Goal: Task Accomplishment & Management: Manage account settings

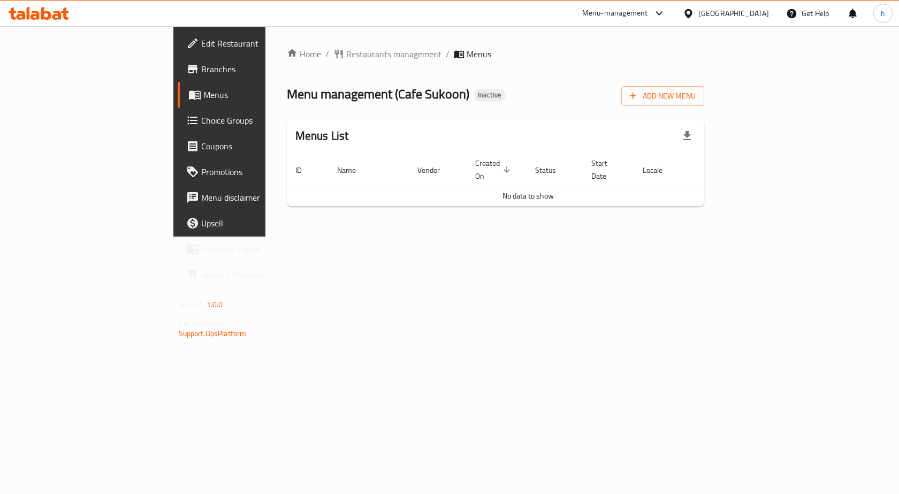
click at [201, 125] on span "Choice Groups" at bounding box center [258, 120] width 114 height 13
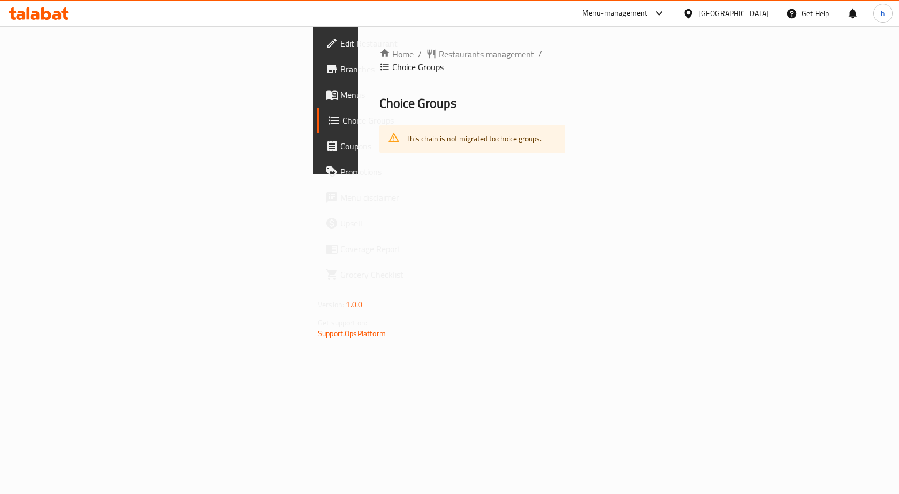
click at [340, 101] on span "Menus" at bounding box center [397, 94] width 114 height 13
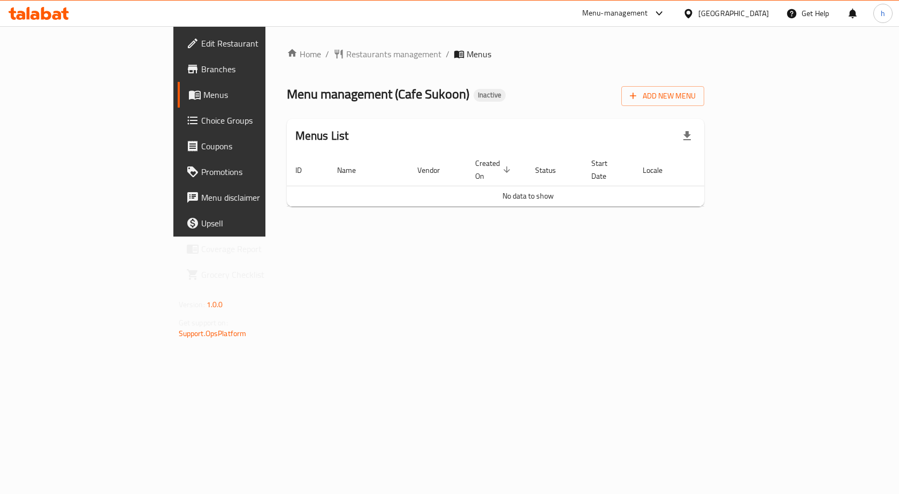
click at [201, 48] on span "Edit Restaurant" at bounding box center [258, 43] width 114 height 13
click at [695, 89] on span "Add New Menu" at bounding box center [663, 95] width 66 height 13
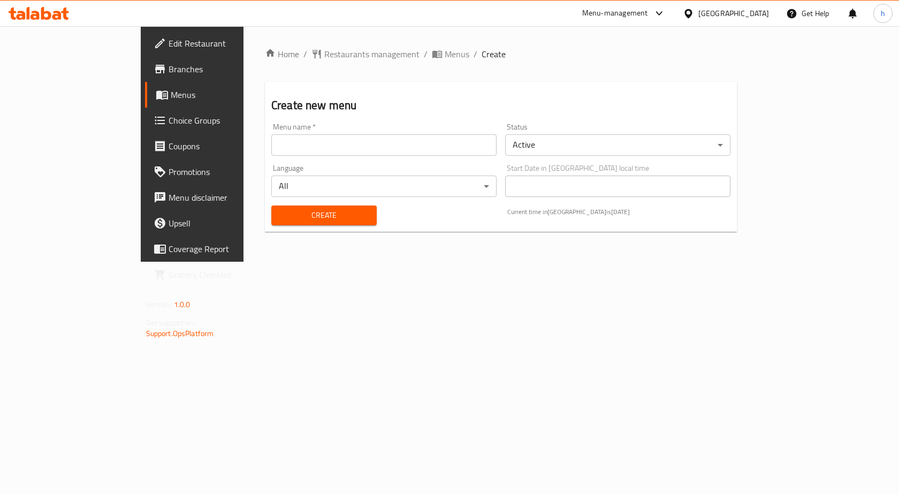
click at [410, 150] on input "text" at bounding box center [383, 144] width 225 height 21
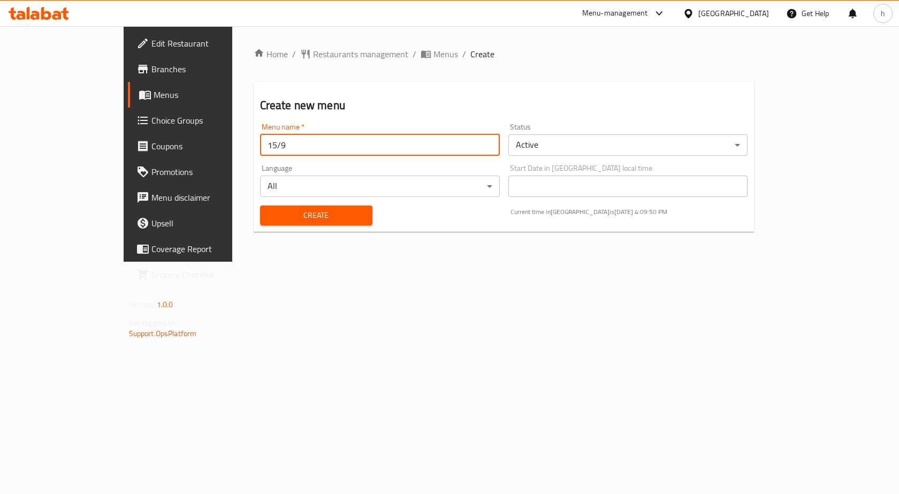
type input "15/9"
click at [321, 219] on span "Create" at bounding box center [316, 215] width 95 height 13
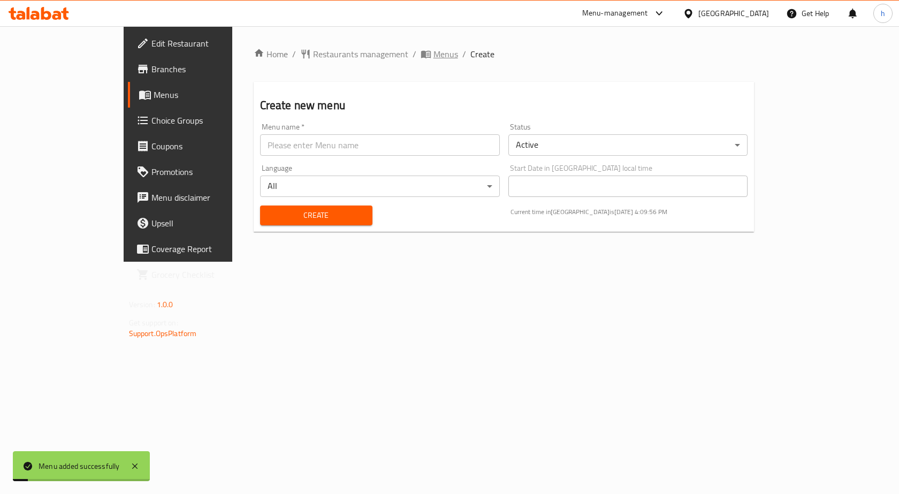
click at [433, 48] on span "Menus" at bounding box center [445, 54] width 25 height 13
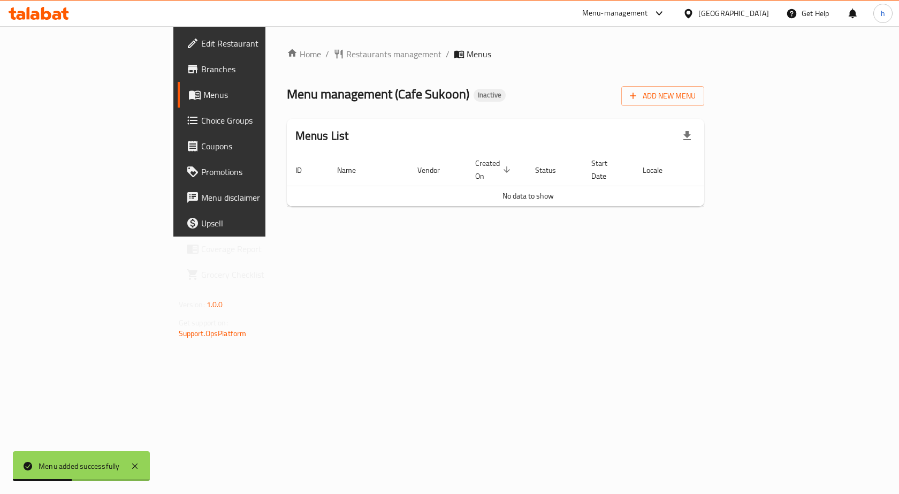
click at [466, 48] on span "Menus" at bounding box center [478, 54] width 25 height 13
click at [466, 57] on span "Menus" at bounding box center [478, 54] width 25 height 13
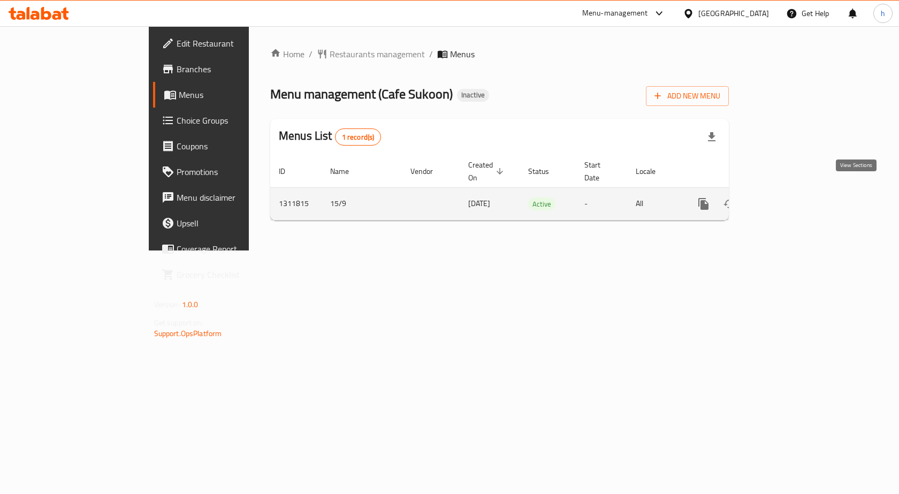
click at [787, 197] on icon "enhanced table" at bounding box center [780, 203] width 13 height 13
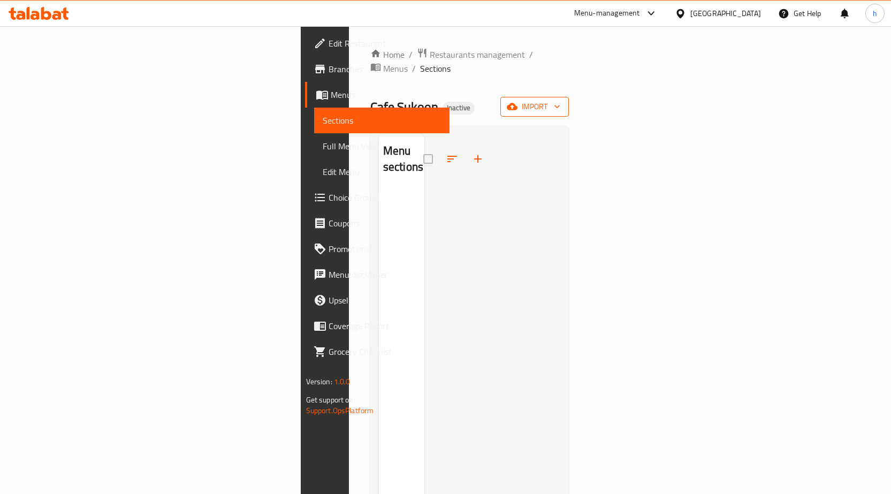
click at [569, 97] on button "import" at bounding box center [534, 107] width 68 height 20
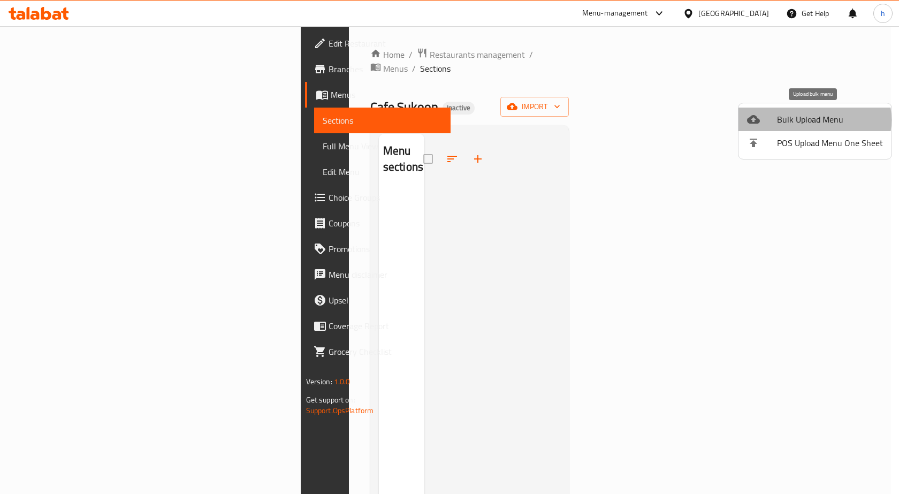
click at [806, 120] on span "Bulk Upload Menu" at bounding box center [830, 119] width 106 height 13
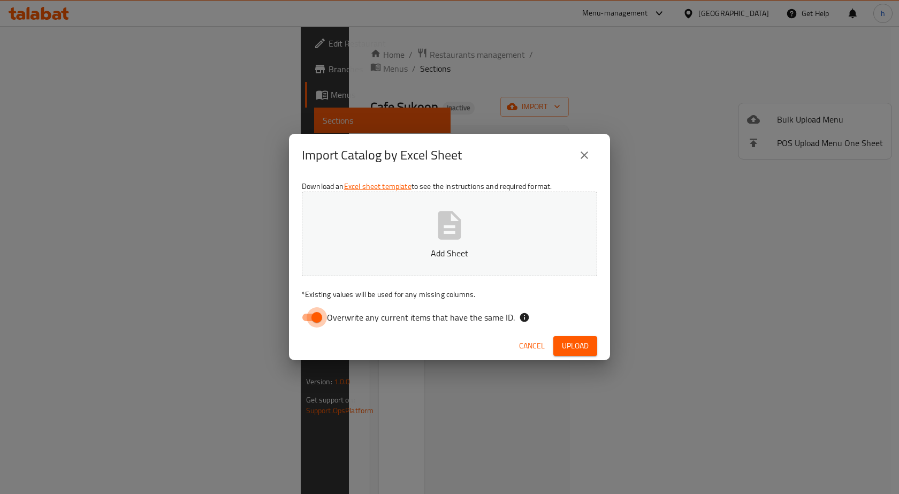
click at [320, 313] on input "Overwrite any current items that have the same ID." at bounding box center [316, 317] width 61 height 20
checkbox input "false"
click at [419, 255] on p "Add Sheet" at bounding box center [449, 253] width 262 height 13
click at [574, 355] on button "Upload" at bounding box center [575, 346] width 44 height 20
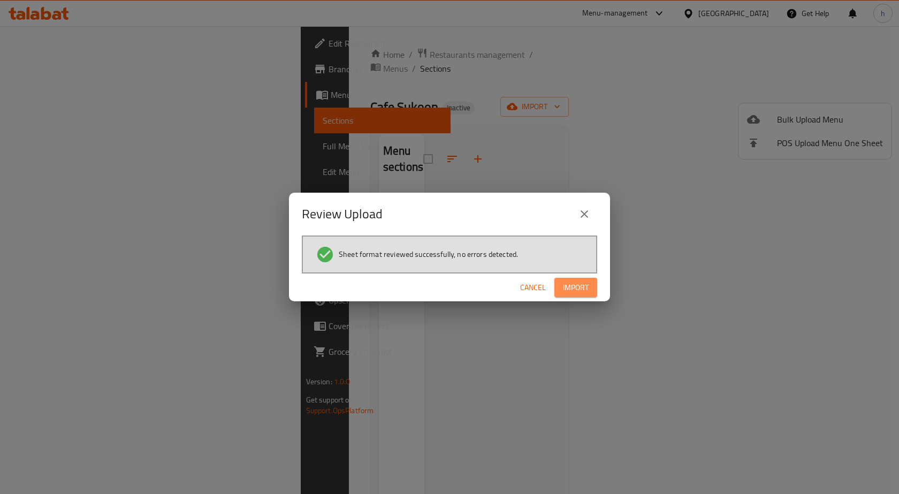
click at [565, 285] on span "Import" at bounding box center [576, 287] width 26 height 13
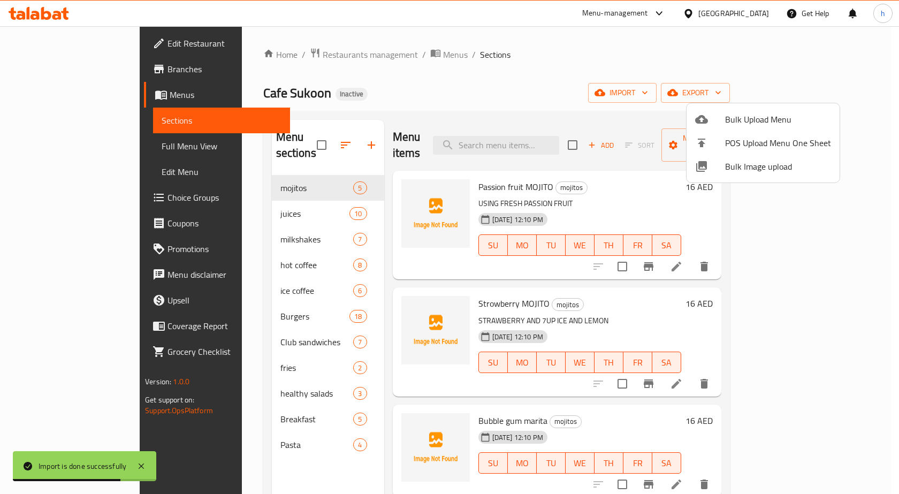
click at [75, 151] on div at bounding box center [449, 247] width 899 height 494
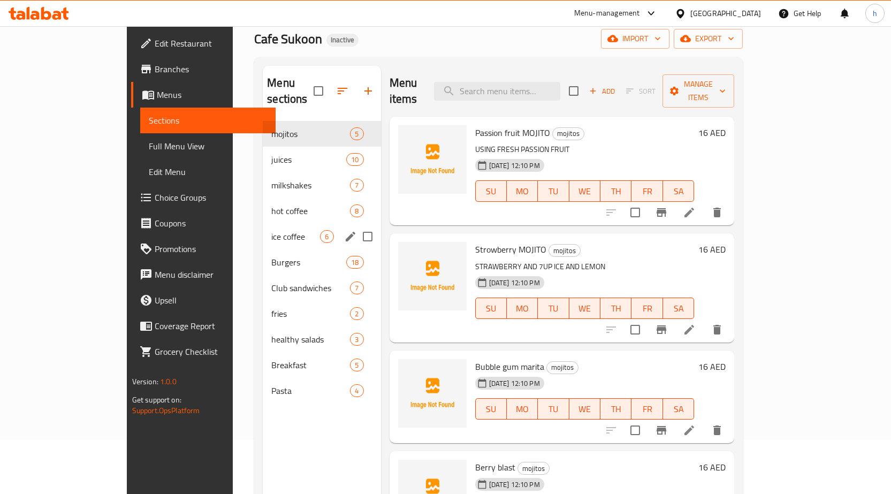
scroll to position [107, 0]
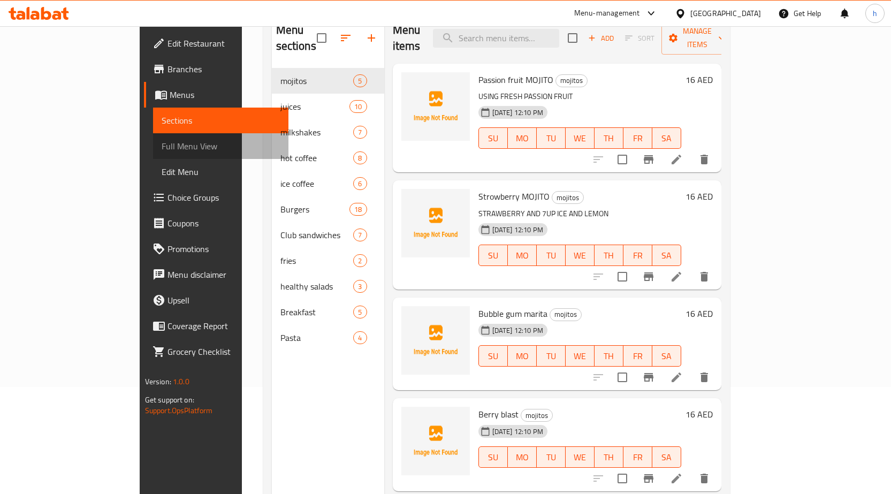
click at [162, 141] on span "Full Menu View" at bounding box center [221, 146] width 118 height 13
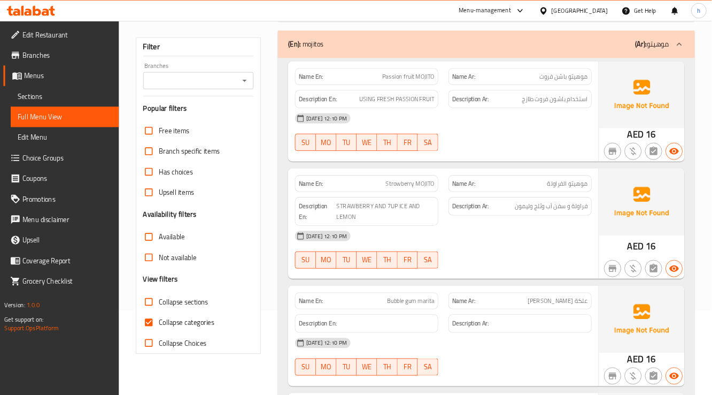
scroll to position [107, 0]
click at [189, 402] on input "Collapse categories" at bounding box center [186, 402] width 26 height 26
checkbox input "false"
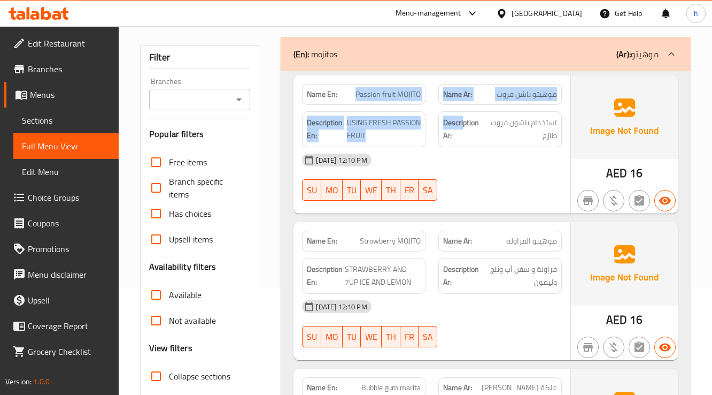
drag, startPoint x: 357, startPoint y: 91, endPoint x: 463, endPoint y: 104, distance: 106.7
click at [463, 104] on div "Name En: Passion fruit MOJITO Name Ar: موهيتو باشن فروت Description En: USING F…" at bounding box center [432, 144] width 277 height 138
click at [414, 129] on span "USING FRESH PASSION FRUIT" at bounding box center [384, 129] width 74 height 26
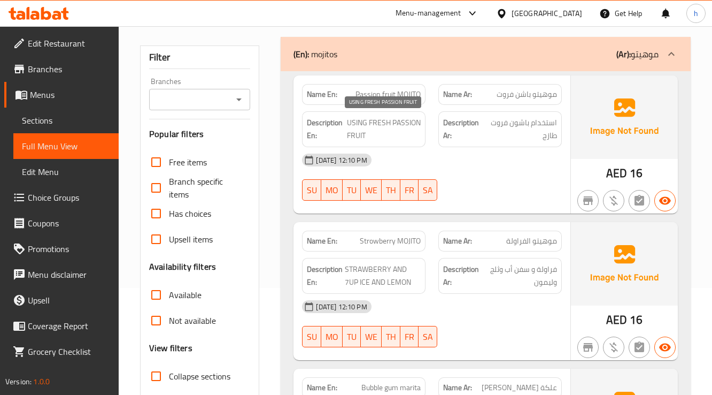
click at [370, 137] on span "USING FRESH PASSION FRUIT" at bounding box center [384, 129] width 74 height 26
click at [369, 137] on span "USING FRESH PASSION FRUIT" at bounding box center [384, 129] width 74 height 26
click at [385, 135] on span "USING FRESH PASSION FRUIT" at bounding box center [384, 129] width 74 height 26
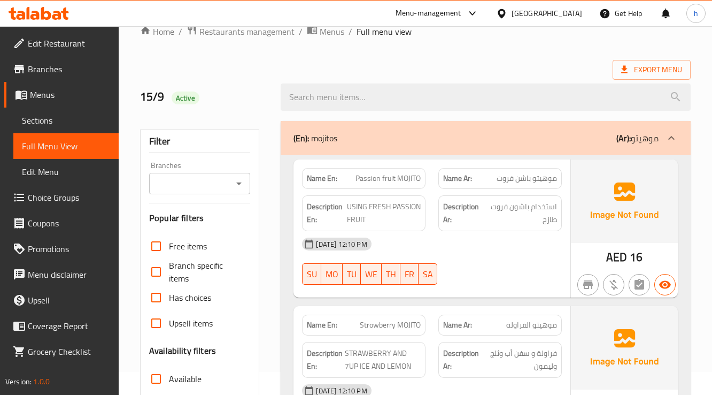
scroll to position [0, 0]
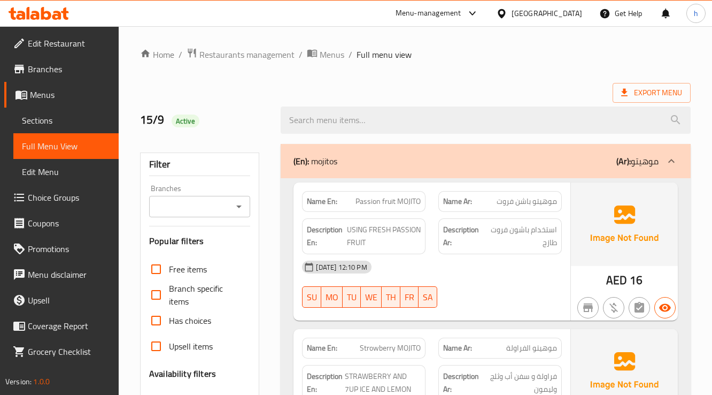
click at [655, 169] on div "(En): mojitos (Ar): موهيتو" at bounding box center [486, 161] width 410 height 34
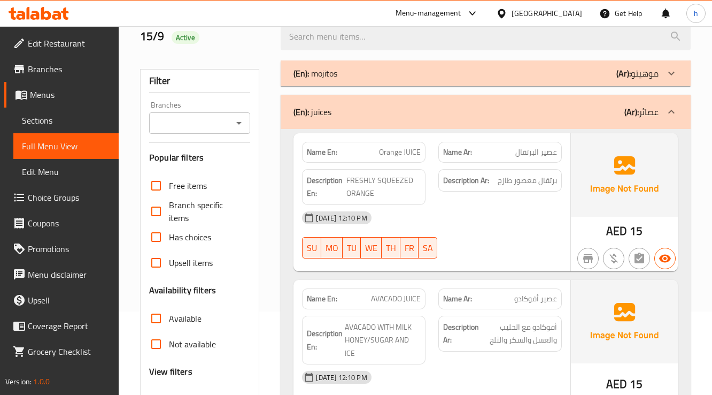
scroll to position [86, 0]
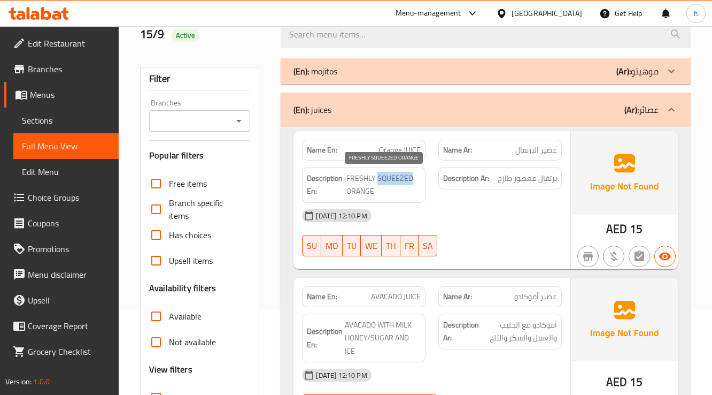
drag, startPoint x: 381, startPoint y: 176, endPoint x: 426, endPoint y: 179, distance: 45.0
click at [426, 179] on div "Description En: FRESHLY SQUEEZED ORANGE" at bounding box center [364, 185] width 124 height 36
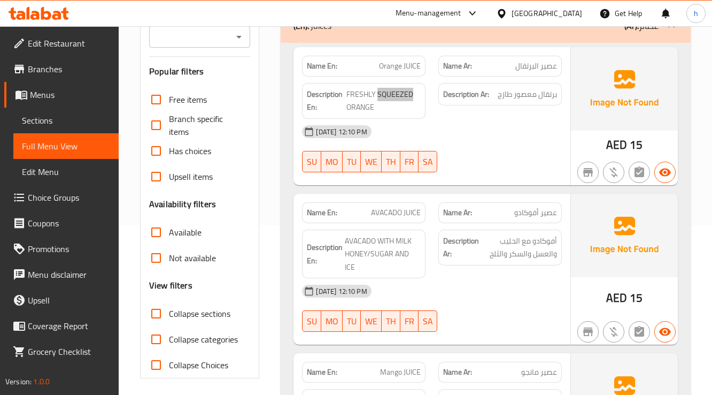
scroll to position [171, 0]
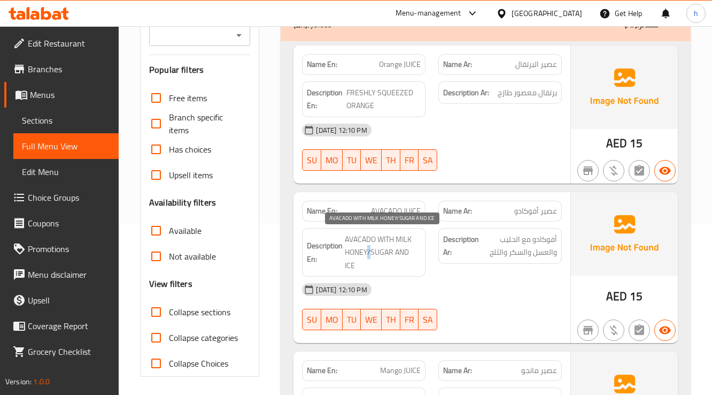
click at [369, 249] on span "AVACADO WITH MILK HONEY/SUGAR AND ICE" at bounding box center [383, 253] width 76 height 40
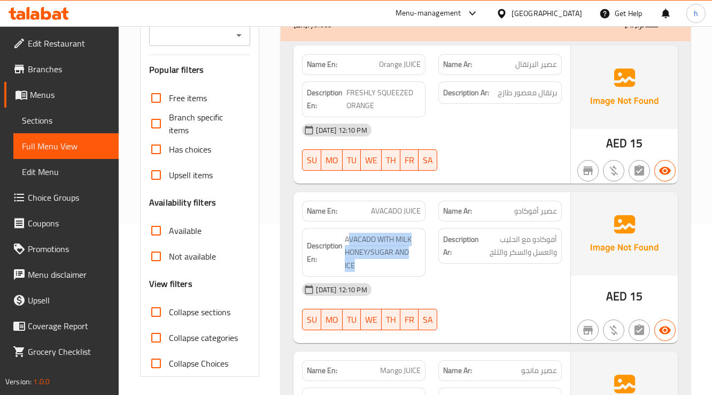
drag, startPoint x: 348, startPoint y: 235, endPoint x: 425, endPoint y: 262, distance: 81.7
click at [425, 262] on div "Description En: AVACADO WITH MILK HONEY/SUGAR AND ICE" at bounding box center [364, 252] width 136 height 62
click at [470, 278] on div "15-09-2025 12:10 PM" at bounding box center [432, 290] width 272 height 26
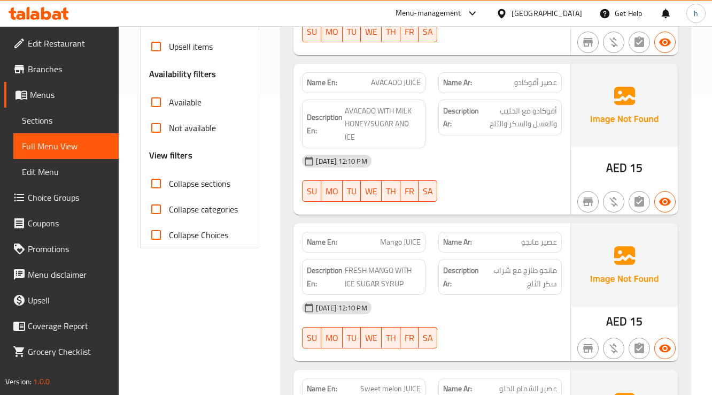
scroll to position [342, 0]
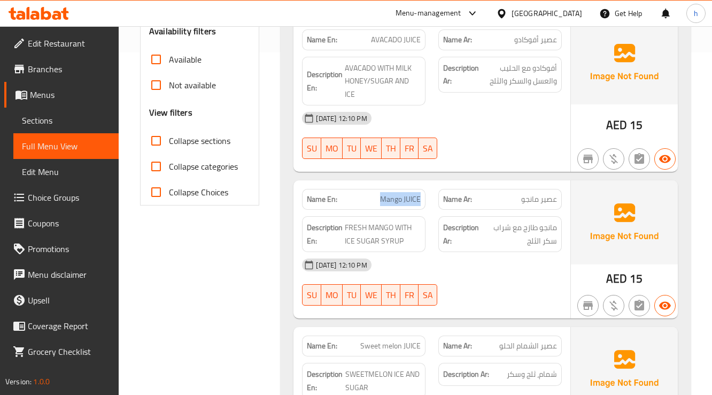
drag, startPoint x: 381, startPoint y: 185, endPoint x: 430, endPoint y: 185, distance: 49.2
click at [430, 185] on div "Name En: Mango JUICE" at bounding box center [364, 199] width 136 height 34
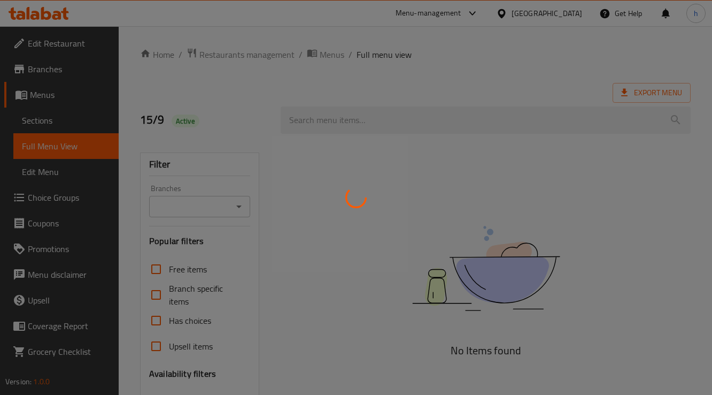
click at [43, 118] on div at bounding box center [356, 197] width 712 height 395
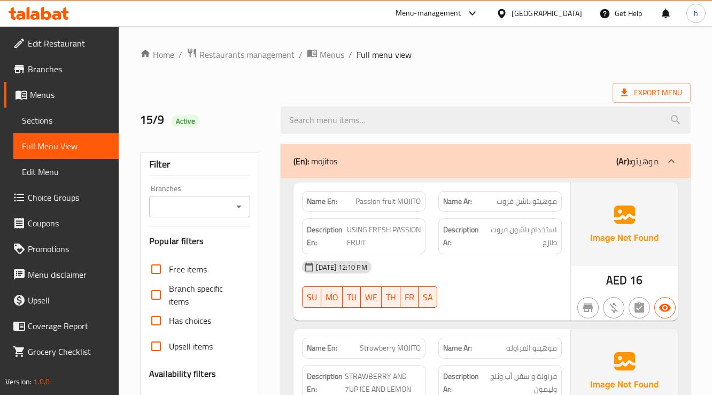
click at [43, 118] on span "Sections" at bounding box center [66, 120] width 88 height 13
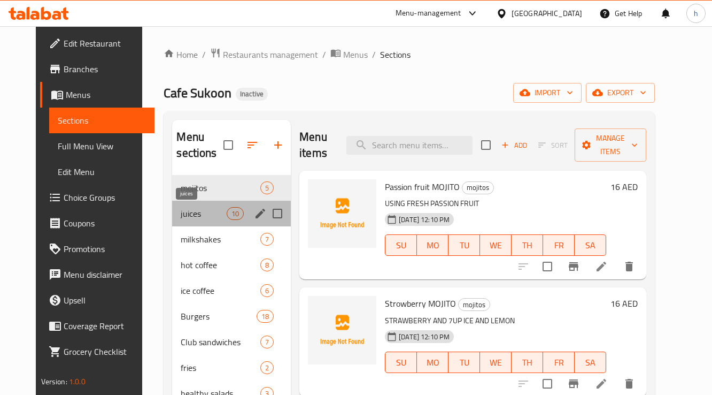
click at [191, 210] on span "juices" at bounding box center [203, 213] width 45 height 13
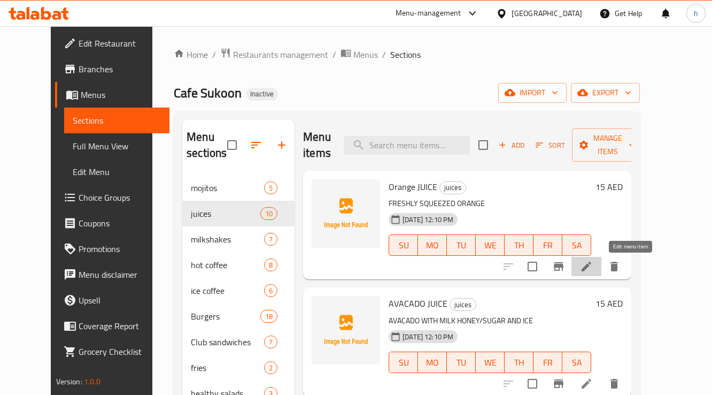
click at [592, 264] on icon at bounding box center [587, 267] width 10 height 10
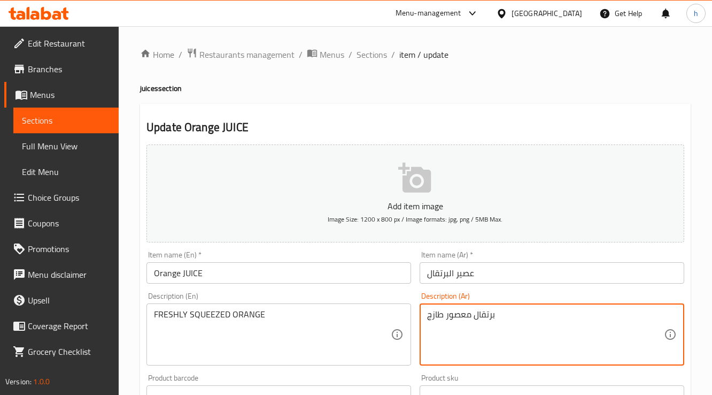
click at [467, 315] on textarea "برتقال معصور طازج" at bounding box center [545, 334] width 237 height 51
paste textarea "عصير كبس"
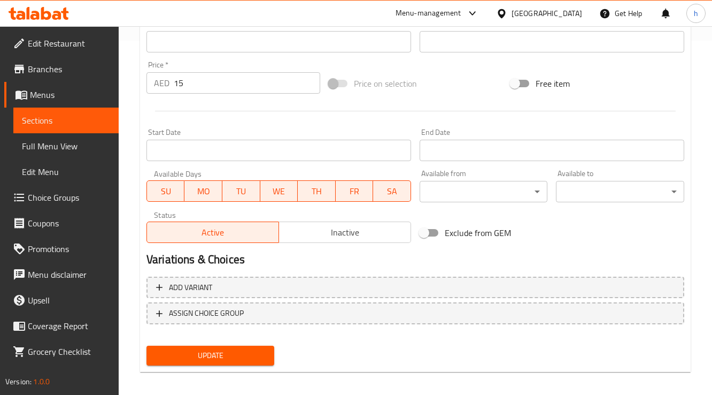
scroll to position [361, 0]
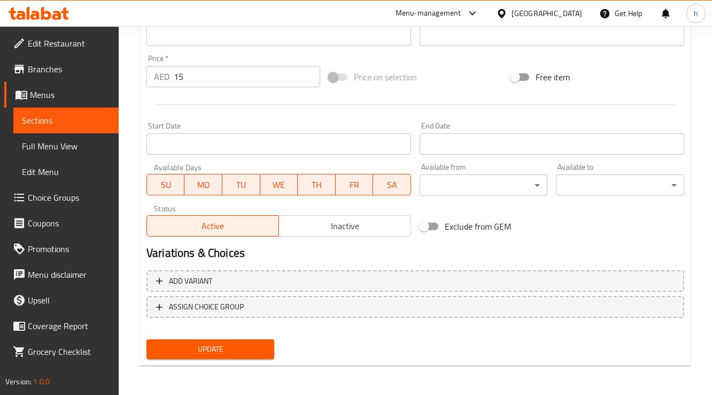
type textarea "برتقال عصير كبس طازج"
click at [243, 342] on span "Update" at bounding box center [210, 348] width 111 height 13
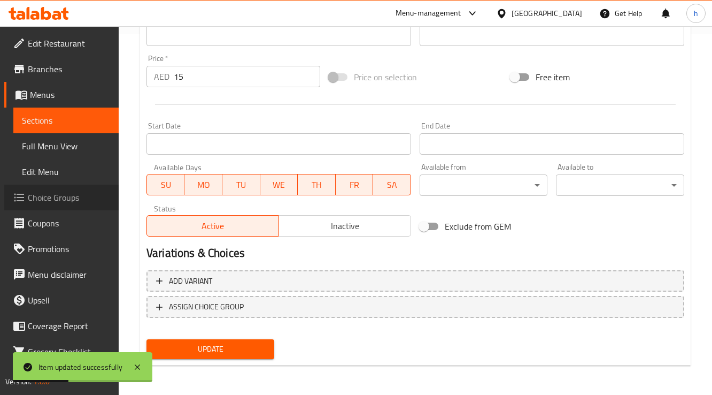
click at [68, 200] on span "Choice Groups" at bounding box center [69, 197] width 82 height 13
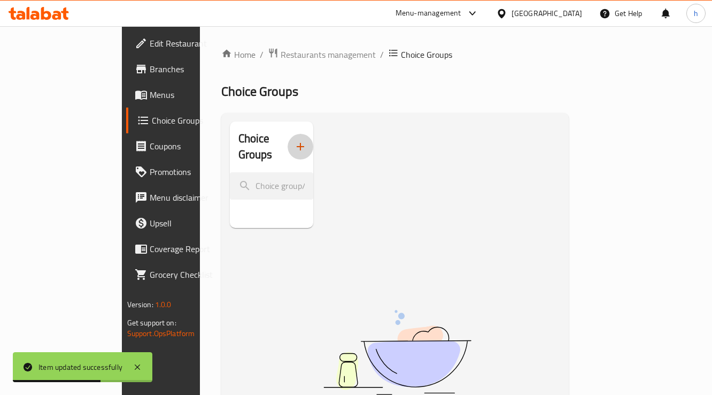
click at [294, 144] on icon "button" at bounding box center [300, 146] width 13 height 13
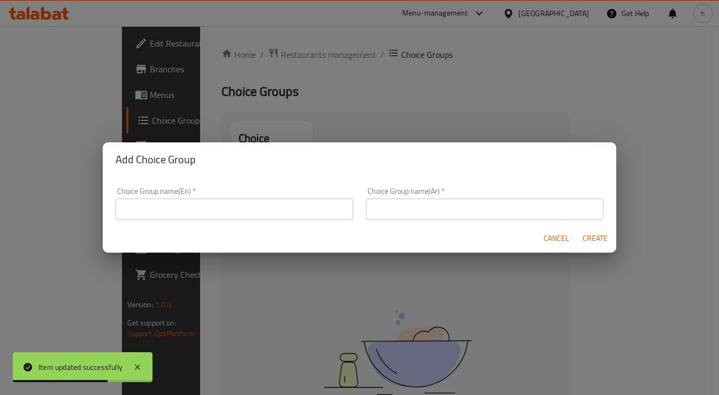
click at [239, 223] on div "Choice Group name(En)   * Choice Group name(En) *" at bounding box center [234, 203] width 250 height 45
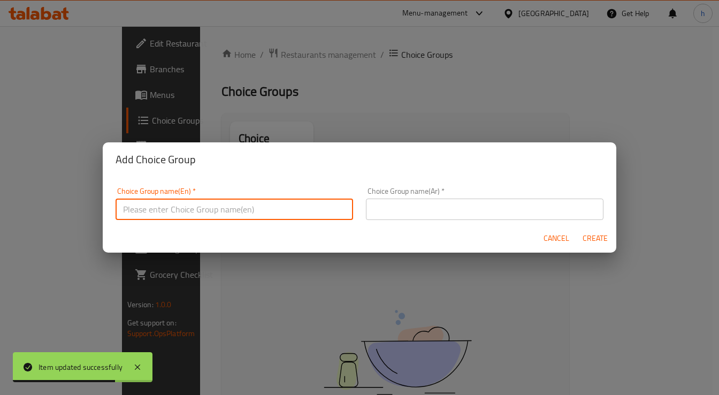
click at [248, 210] on input "text" at bounding box center [234, 208] width 237 height 21
type input "Your Choice of :"
click at [440, 189] on div "Choice Group name(Ar)   * Choice Group name(Ar) *" at bounding box center [484, 203] width 237 height 33
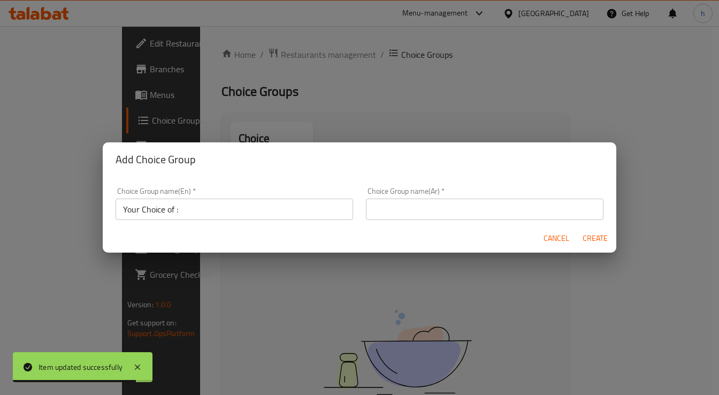
click at [440, 205] on input "text" at bounding box center [484, 208] width 237 height 21
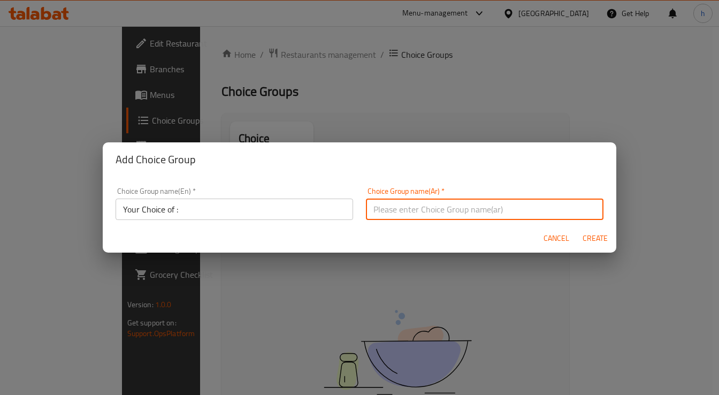
type input "h"
type input "اختيارك من"
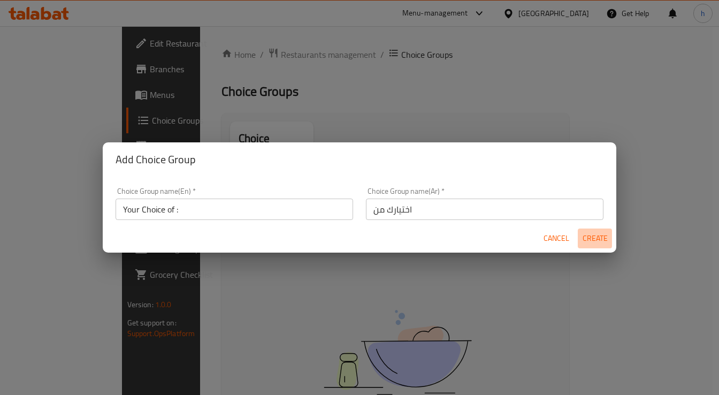
click at [593, 231] on button "Create" at bounding box center [595, 238] width 34 height 20
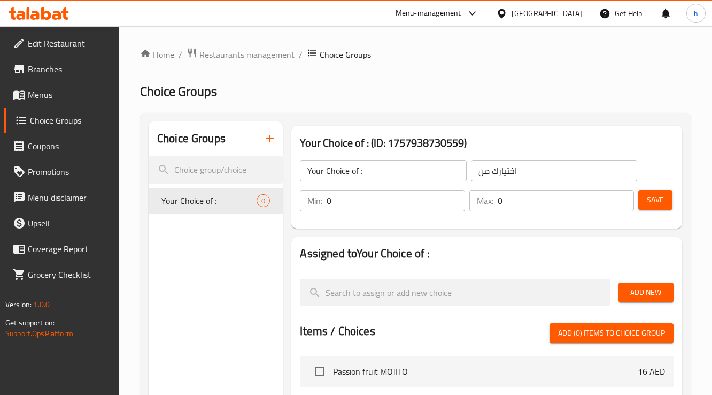
click at [383, 208] on input "0" at bounding box center [396, 200] width 138 height 21
type input "1"
click at [450, 197] on input "1" at bounding box center [396, 200] width 138 height 21
type input "1"
click at [624, 196] on input "1" at bounding box center [566, 200] width 136 height 21
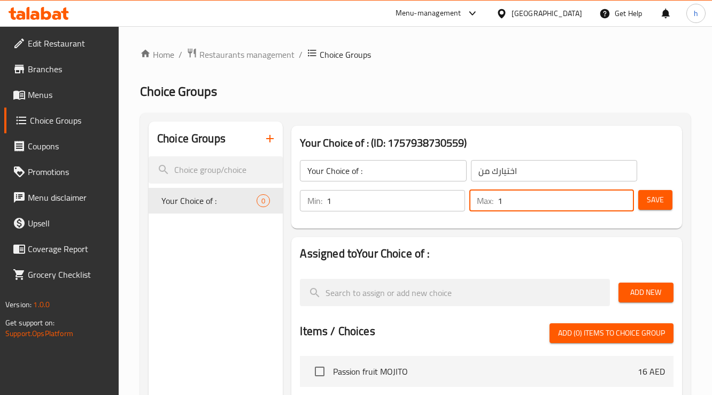
click at [649, 293] on span "Add New" at bounding box center [646, 292] width 38 height 13
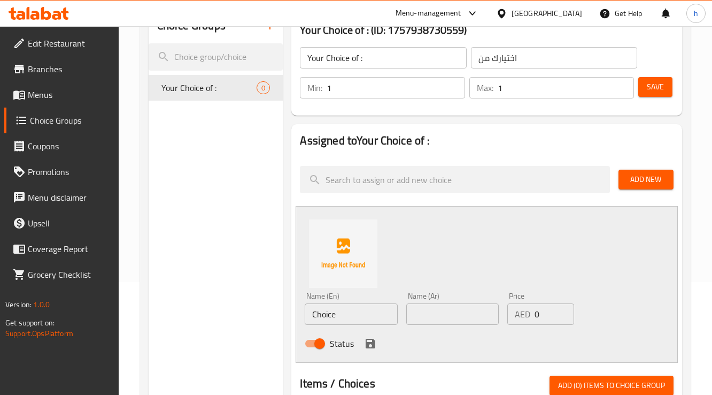
scroll to position [128, 0]
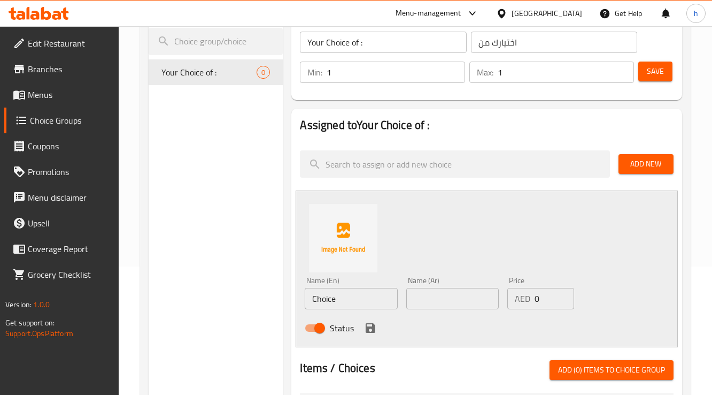
click at [357, 304] on input "Choice" at bounding box center [351, 298] width 93 height 21
paste input "HONEY"
type input "HONEY"
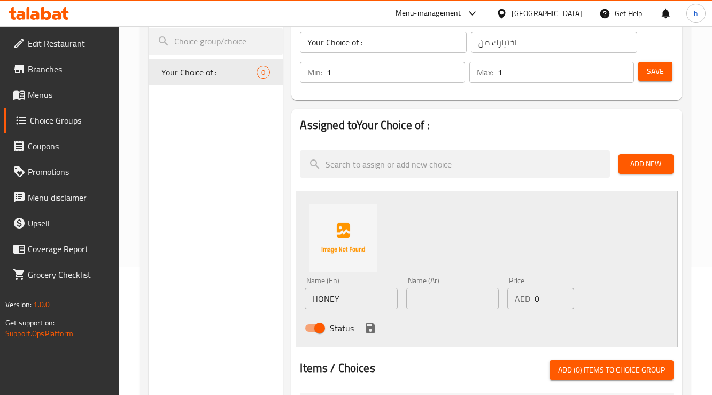
click at [448, 311] on div "Name (Ar) Name (Ar)" at bounding box center [452, 292] width 101 height 41
click at [453, 304] on input "text" at bounding box center [453, 298] width 93 height 21
type input "عسل"
drag, startPoint x: 373, startPoint y: 329, endPoint x: 387, endPoint y: 323, distance: 15.5
click at [373, 329] on icon "save" at bounding box center [371, 328] width 10 height 10
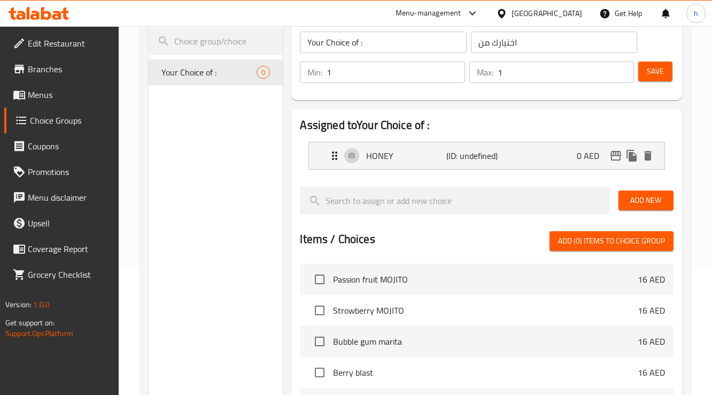
click at [658, 202] on span "Add New" at bounding box center [646, 200] width 38 height 13
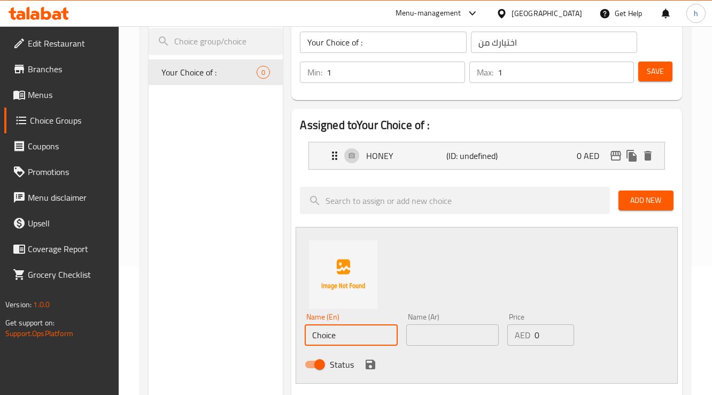
click at [360, 336] on input "Choice" at bounding box center [351, 334] width 93 height 21
paste input "SUGAR"
type input "SUGAR"
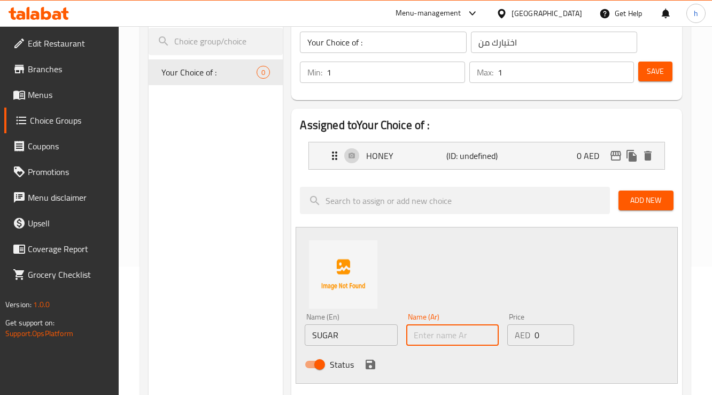
click at [473, 338] on input "text" at bounding box center [453, 334] width 93 height 21
type input "سكر"
click at [368, 367] on icon "save" at bounding box center [371, 364] width 10 height 10
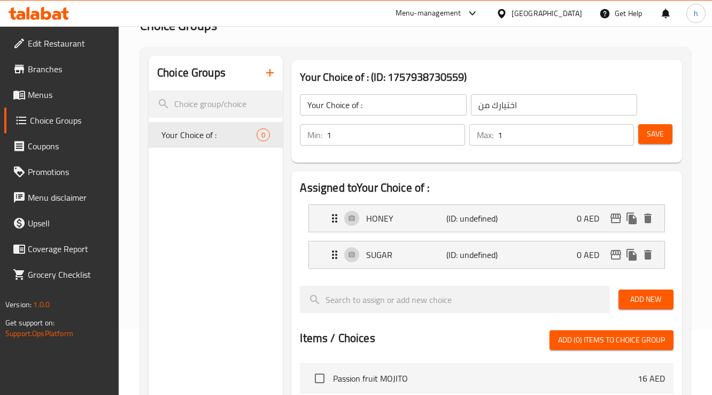
scroll to position [0, 0]
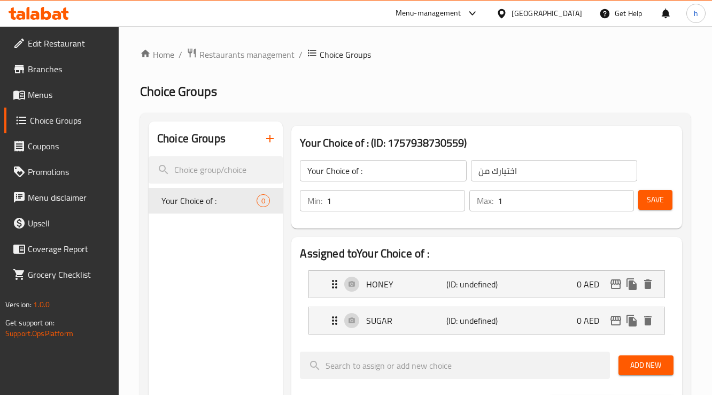
click at [648, 192] on button "Save" at bounding box center [656, 200] width 34 height 20
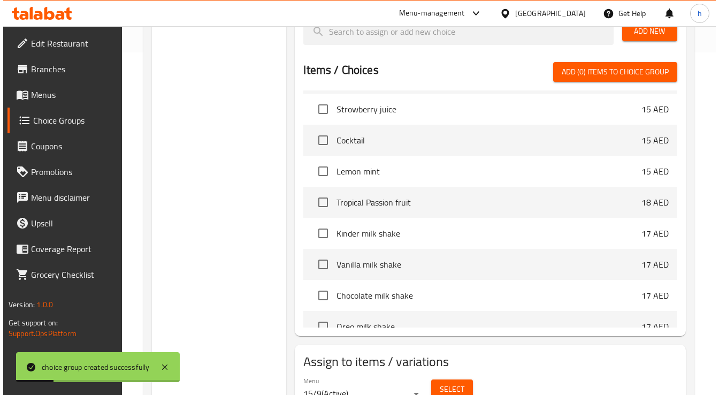
scroll to position [392, 0]
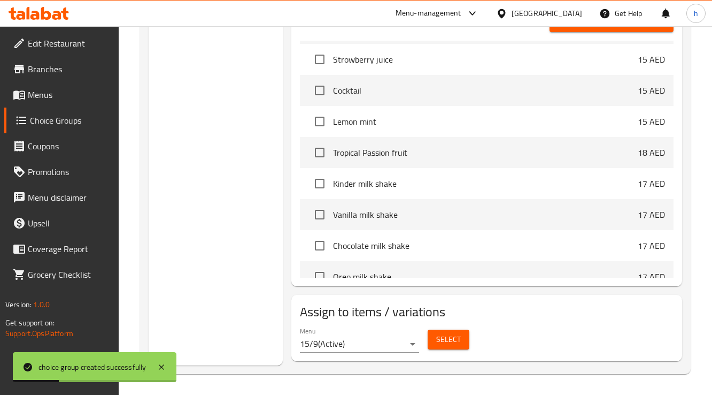
click at [470, 340] on div "Select" at bounding box center [449, 339] width 50 height 28
click at [451, 344] on span "Select" at bounding box center [448, 339] width 25 height 13
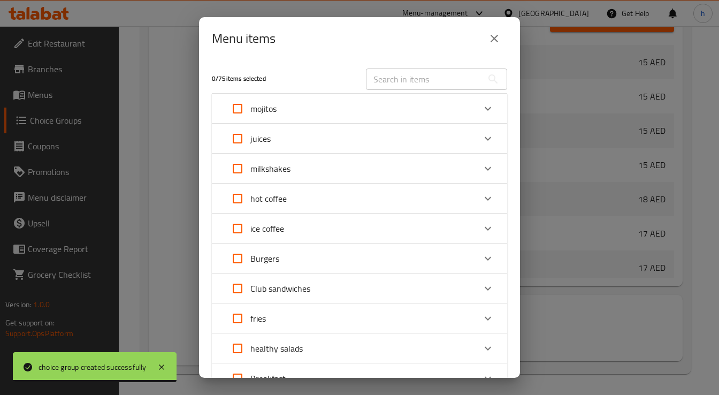
scroll to position [374, 0]
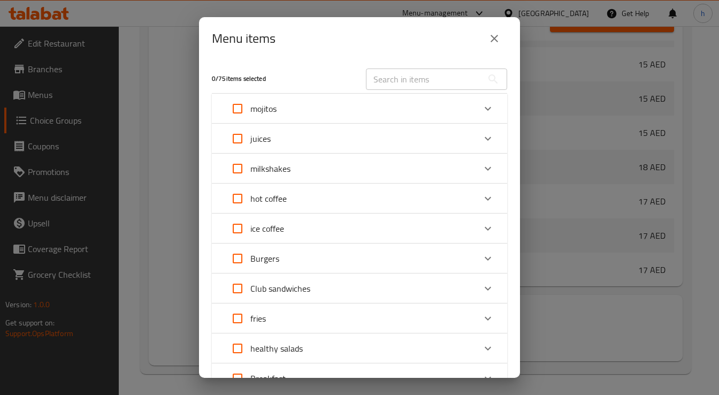
click at [343, 141] on div "juices" at bounding box center [350, 139] width 250 height 26
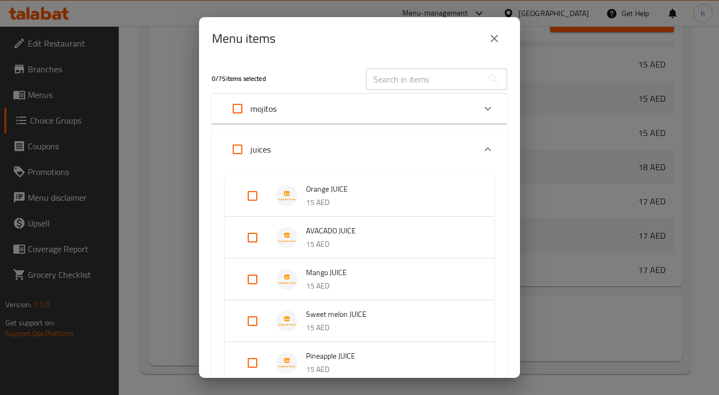
click at [242, 237] on input "Expand" at bounding box center [253, 238] width 26 height 26
checkbox input "true"
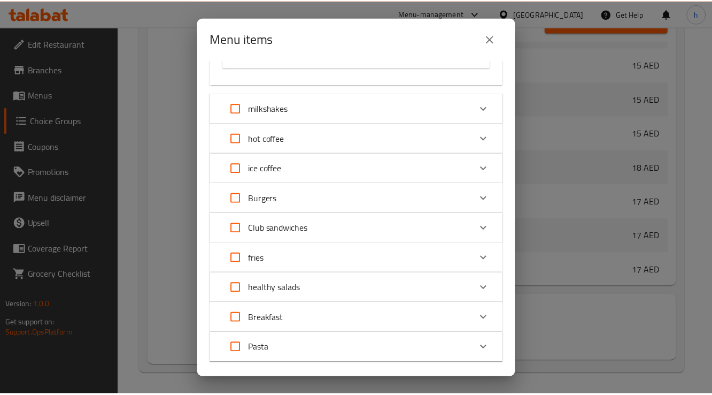
scroll to position [601, 0]
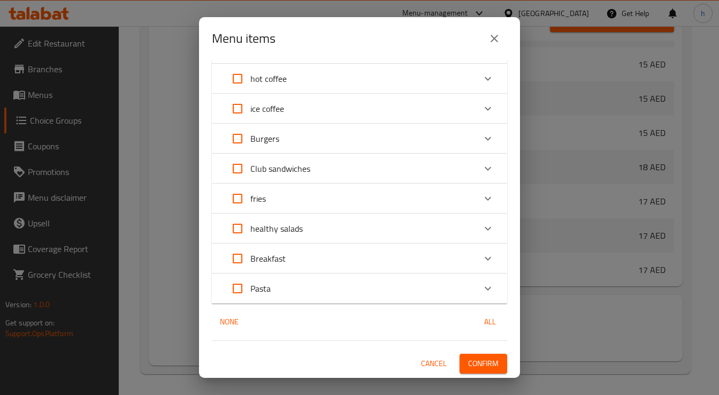
click at [473, 359] on span "Confirm" at bounding box center [483, 363] width 30 height 13
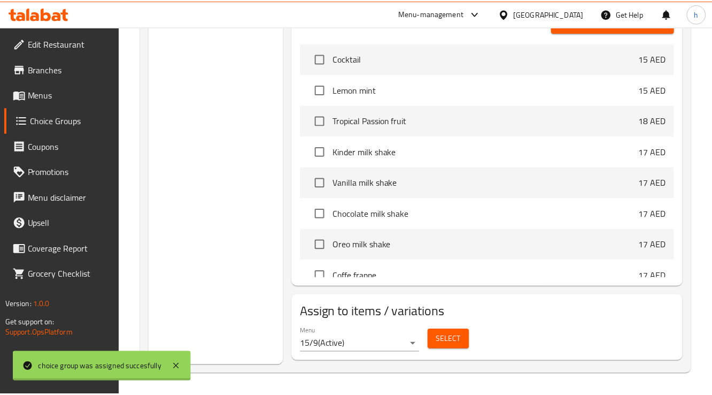
scroll to position [342, 0]
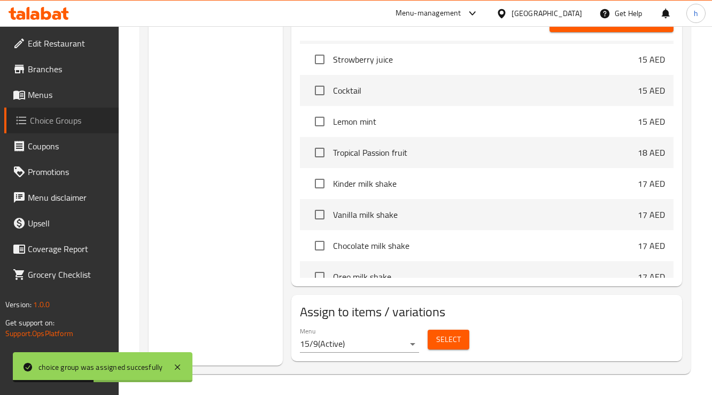
click at [68, 125] on span "Choice Groups" at bounding box center [70, 120] width 80 height 13
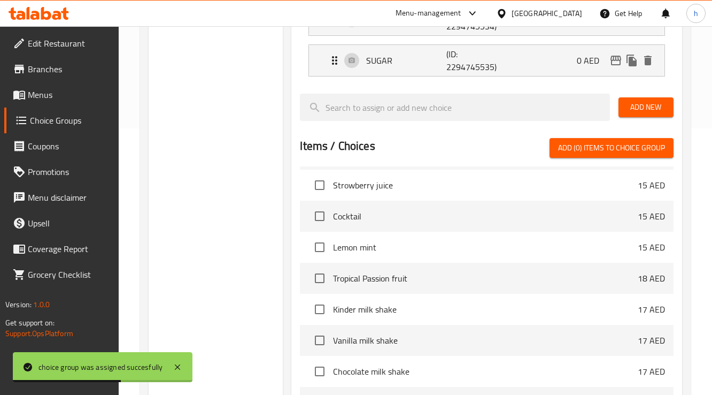
scroll to position [264, 0]
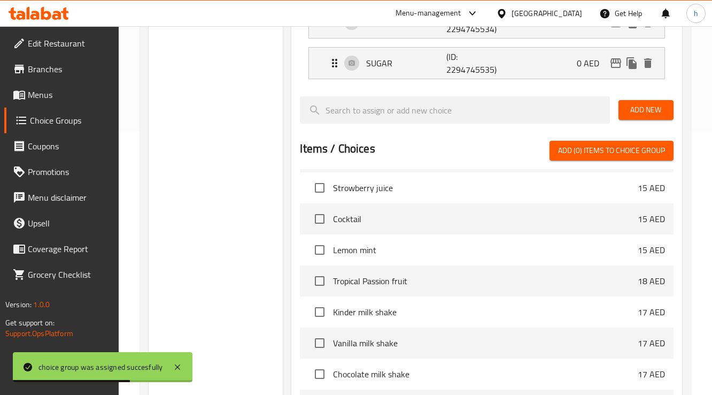
click at [49, 97] on span "Menus" at bounding box center [69, 94] width 82 height 13
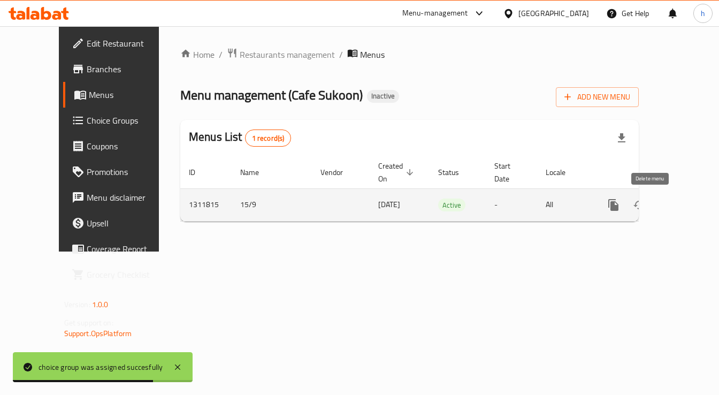
click at [661, 199] on button "enhanced table" at bounding box center [665, 205] width 26 height 26
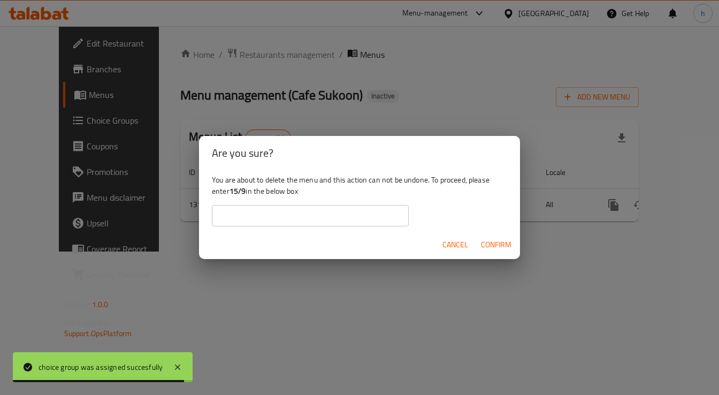
click at [466, 247] on span "Cancel" at bounding box center [455, 244] width 26 height 13
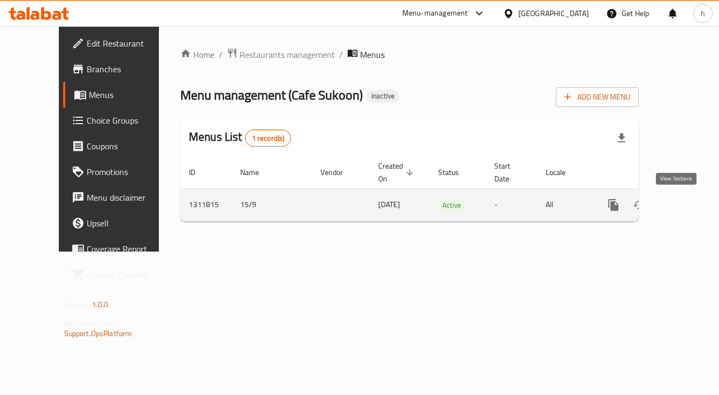
click at [678, 207] on link "enhanced table" at bounding box center [691, 205] width 26 height 26
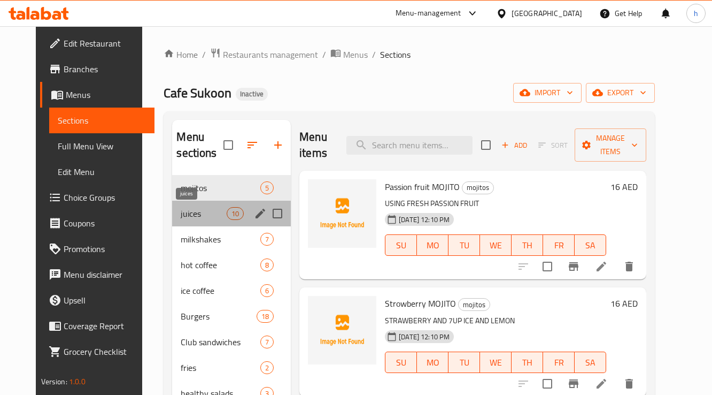
click at [181, 216] on span "juices" at bounding box center [203, 213] width 45 height 13
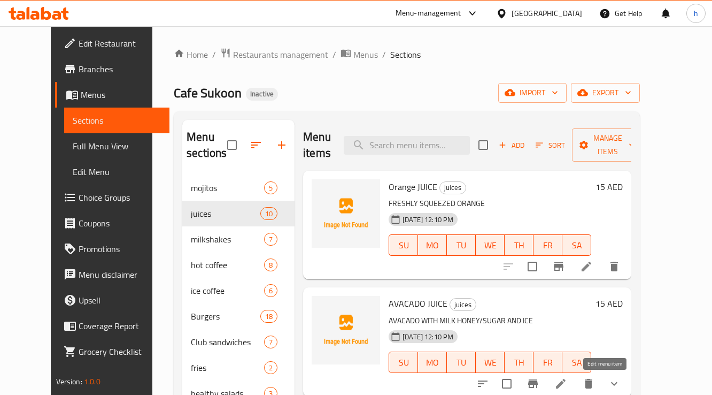
click at [568, 383] on icon at bounding box center [561, 383] width 13 height 13
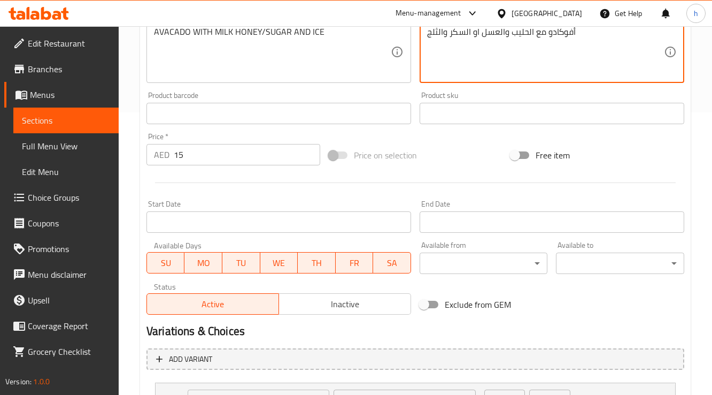
scroll to position [378, 0]
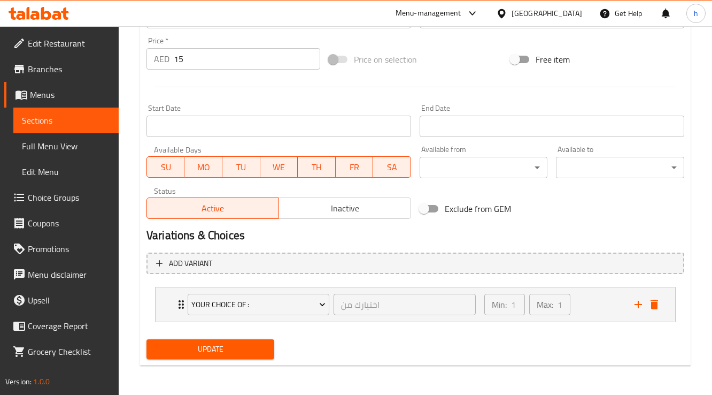
type textarea "أفوكادو مع الحليب والعسل او السكر والثلج"
click at [265, 344] on span "Update" at bounding box center [210, 348] width 111 height 13
